Goal: Task Accomplishment & Management: Use online tool/utility

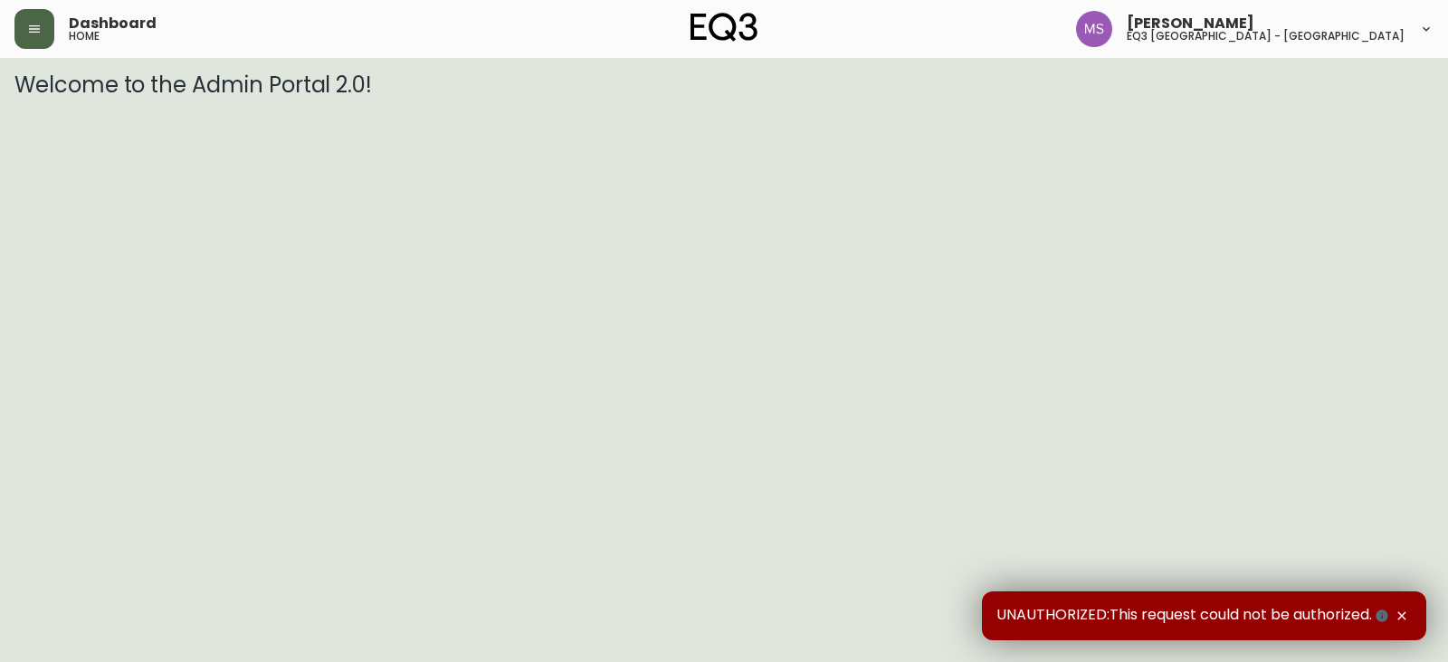
click at [35, 36] on button "button" at bounding box center [34, 29] width 40 height 40
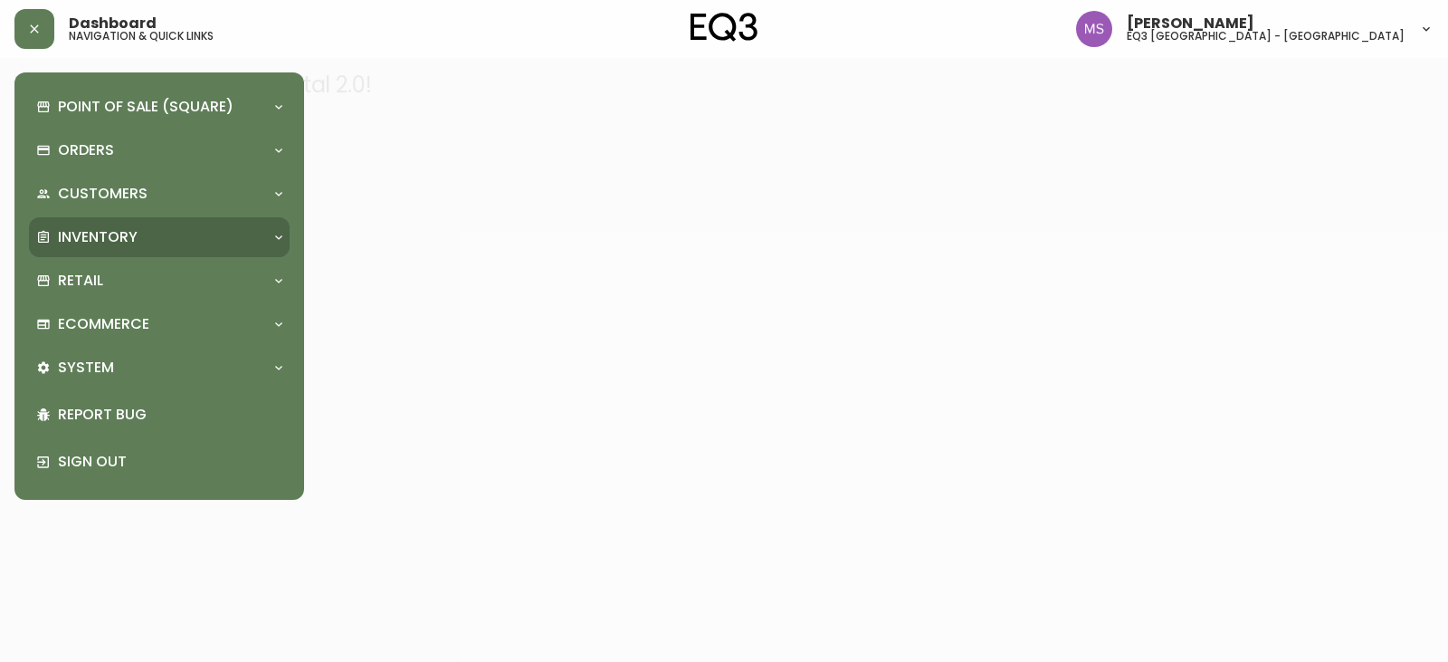
click at [103, 233] on p "Inventory" at bounding box center [98, 237] width 80 height 20
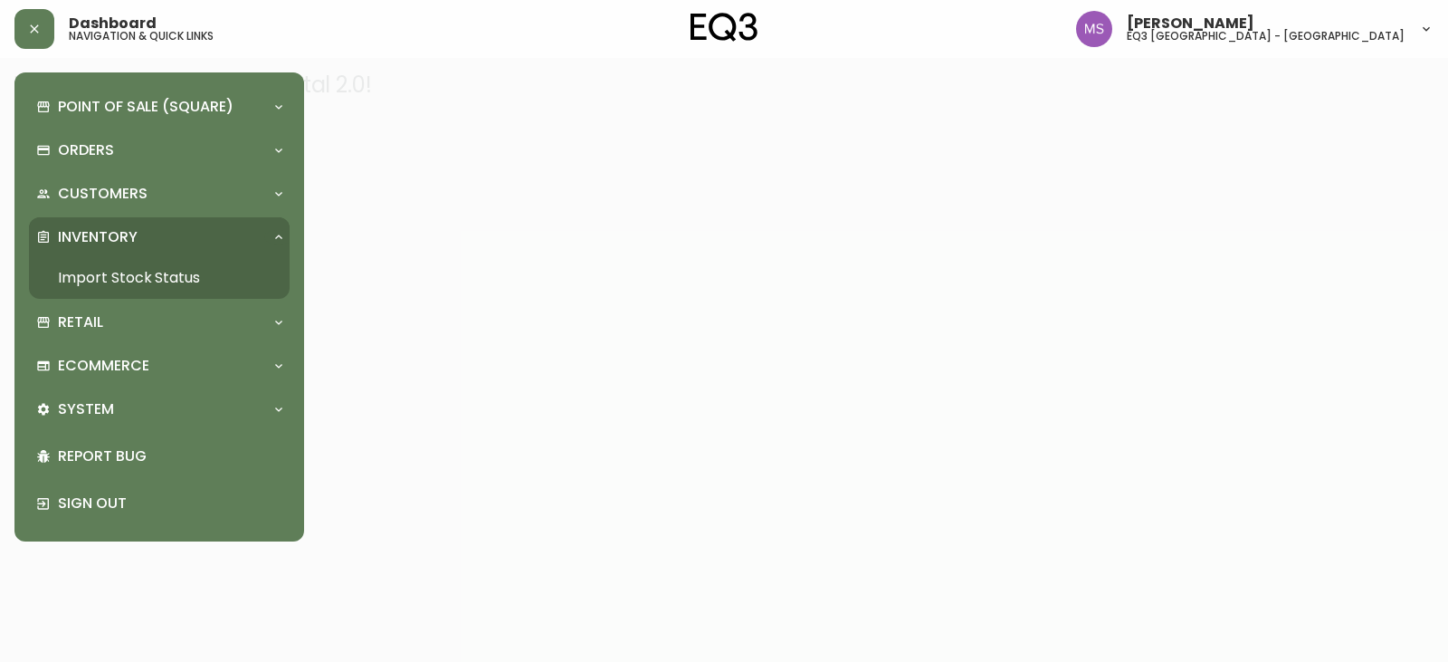
click at [96, 284] on link "Import Stock Status" at bounding box center [159, 278] width 261 height 42
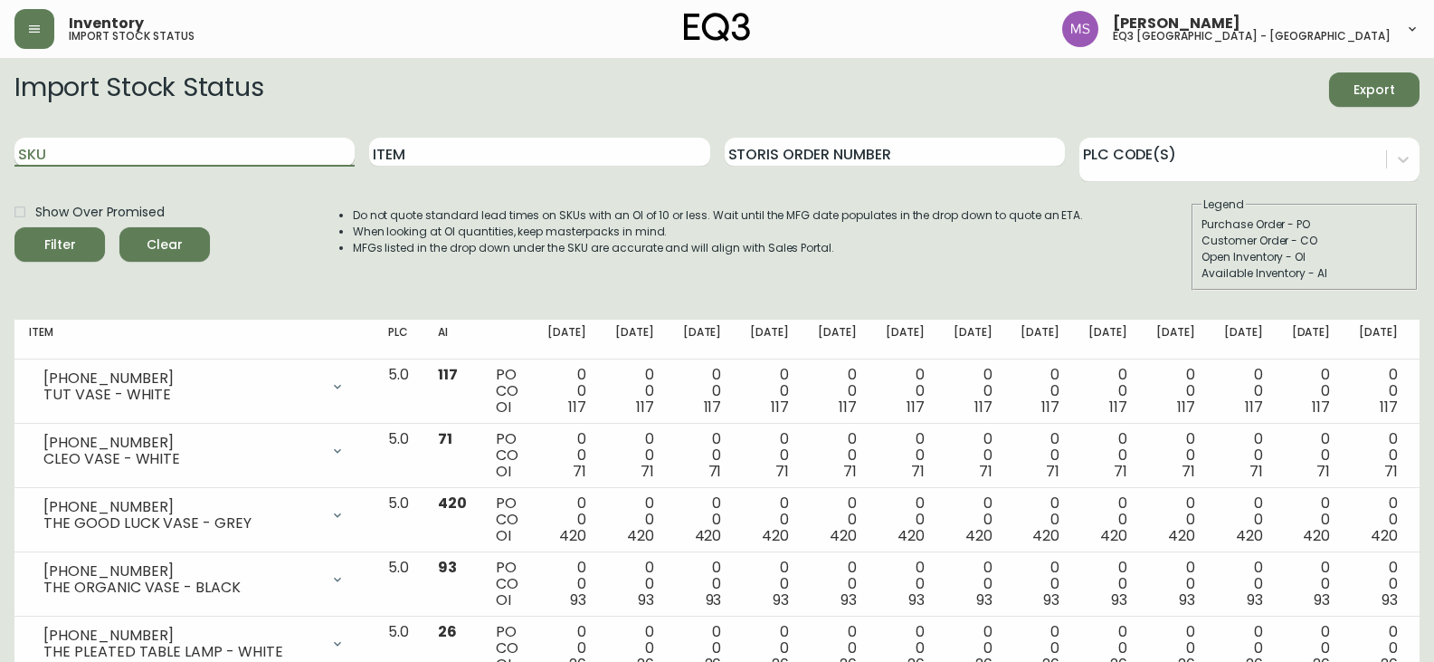
click at [146, 152] on input "SKU" at bounding box center [184, 152] width 340 height 29
paste input "[PHONE_NUMBER]"
click at [14, 227] on button "Filter" at bounding box center [59, 244] width 91 height 34
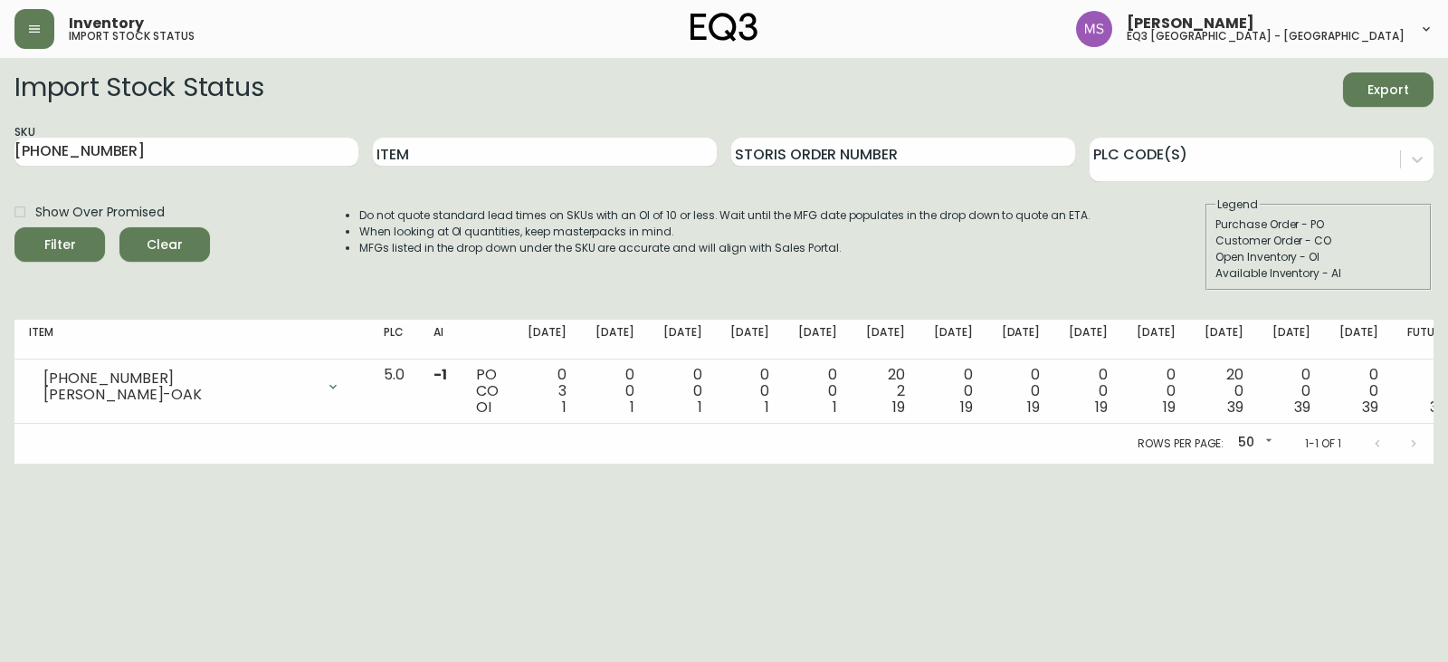
click at [40, 295] on div "Import Stock Status Export SKU [PHONE_NUMBER] Item Storis Order Number PLC Code…" at bounding box center [723, 188] width 1419 height 233
click at [149, 162] on input "[PHONE_NUMBER]" at bounding box center [186, 152] width 344 height 29
click at [149, 151] on input "[PHONE_NUMBER]" at bounding box center [186, 152] width 344 height 29
drag, startPoint x: 142, startPoint y: 151, endPoint x: 0, endPoint y: 149, distance: 142.1
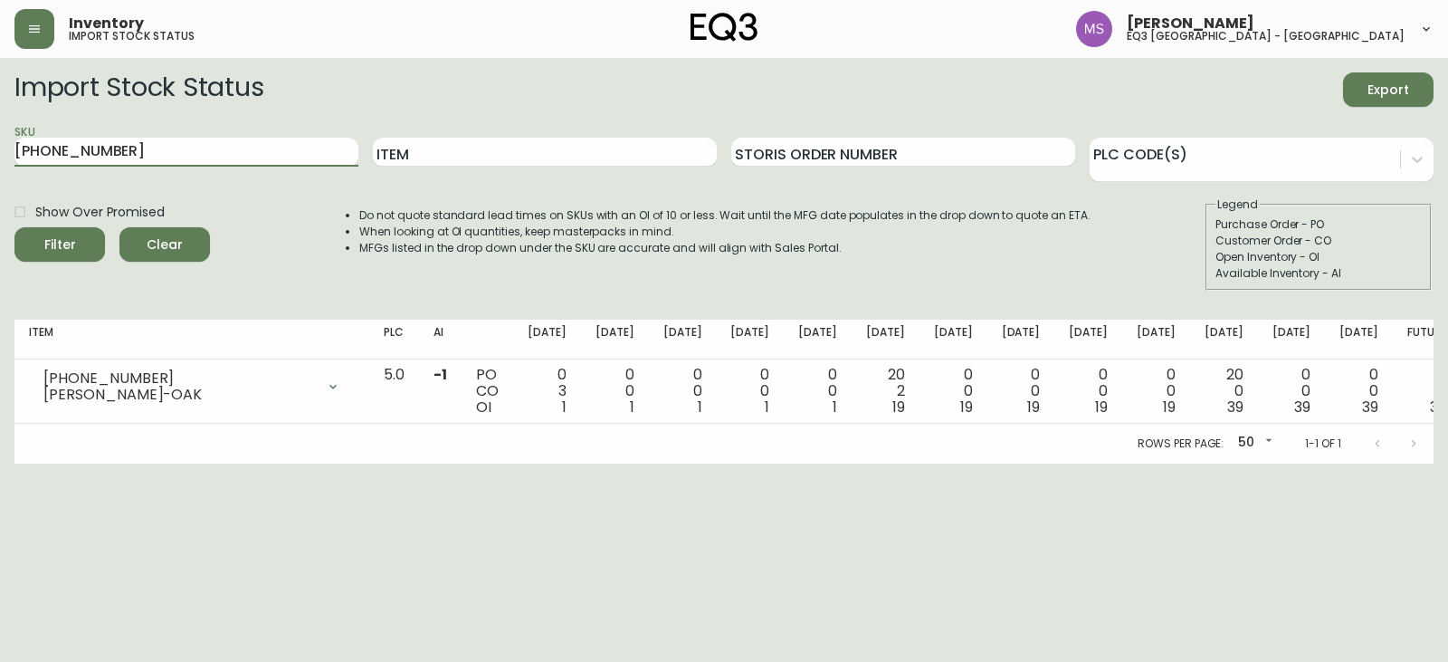
click at [0, 149] on main "Import Stock Status Export SKU [PHONE_NUMBER] Item Storis Order Number PLC Code…" at bounding box center [724, 260] width 1448 height 405
click at [1430, 226] on fieldset "Legend Purchase Order - PO Customer Order - CO Open Inventory - OI Available In…" at bounding box center [1319, 243] width 226 height 94
click at [134, 155] on input "[PHONE_NUMBER]" at bounding box center [186, 152] width 344 height 29
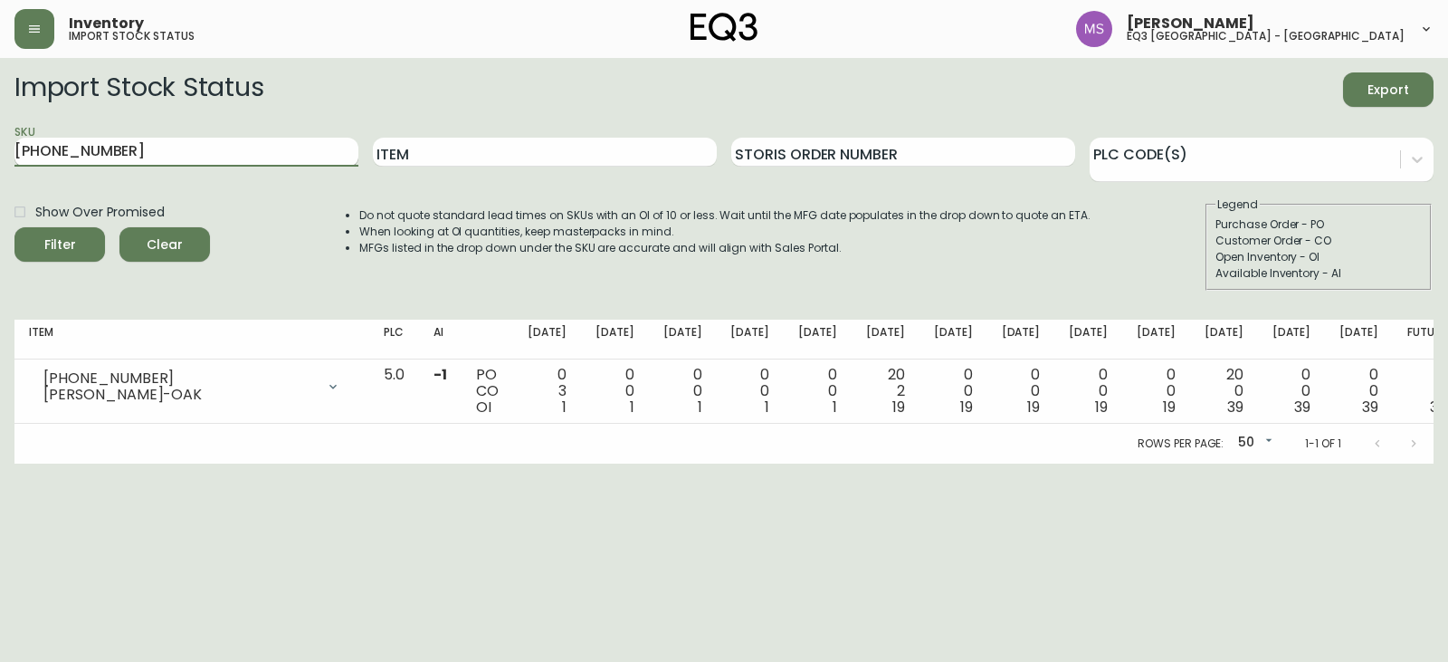
paste input "2"
type input "[PHONE_NUMBER]"
click at [14, 227] on button "Filter" at bounding box center [59, 244] width 91 height 34
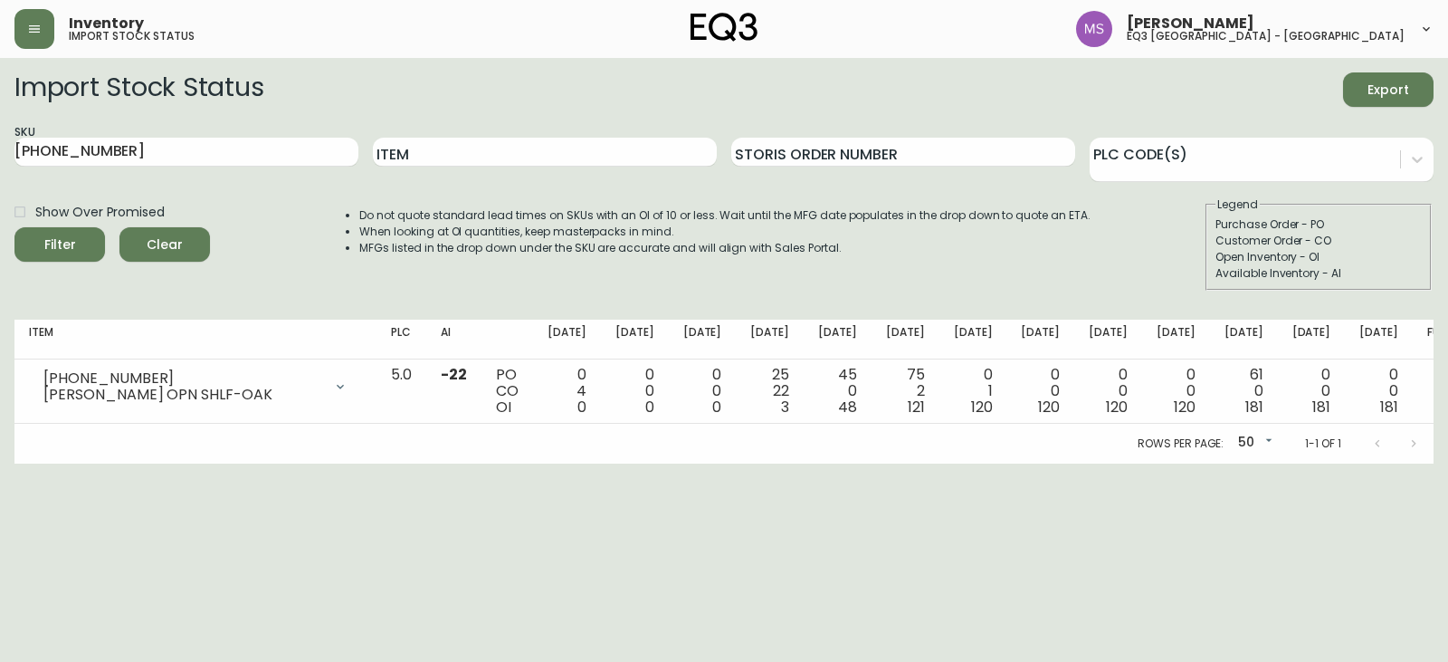
click at [15, 463] on html "Inventory import stock status [PERSON_NAME] eq3 [GEOGRAPHIC_DATA] - st laurent …" at bounding box center [724, 231] width 1448 height 463
click at [159, 147] on input "[PHONE_NUMBER]" at bounding box center [186, 152] width 344 height 29
drag, startPoint x: 143, startPoint y: 149, endPoint x: 14, endPoint y: 143, distance: 128.7
click at [14, 143] on input "[PHONE_NUMBER]" at bounding box center [186, 152] width 344 height 29
